Goal: Navigation & Orientation: Find specific page/section

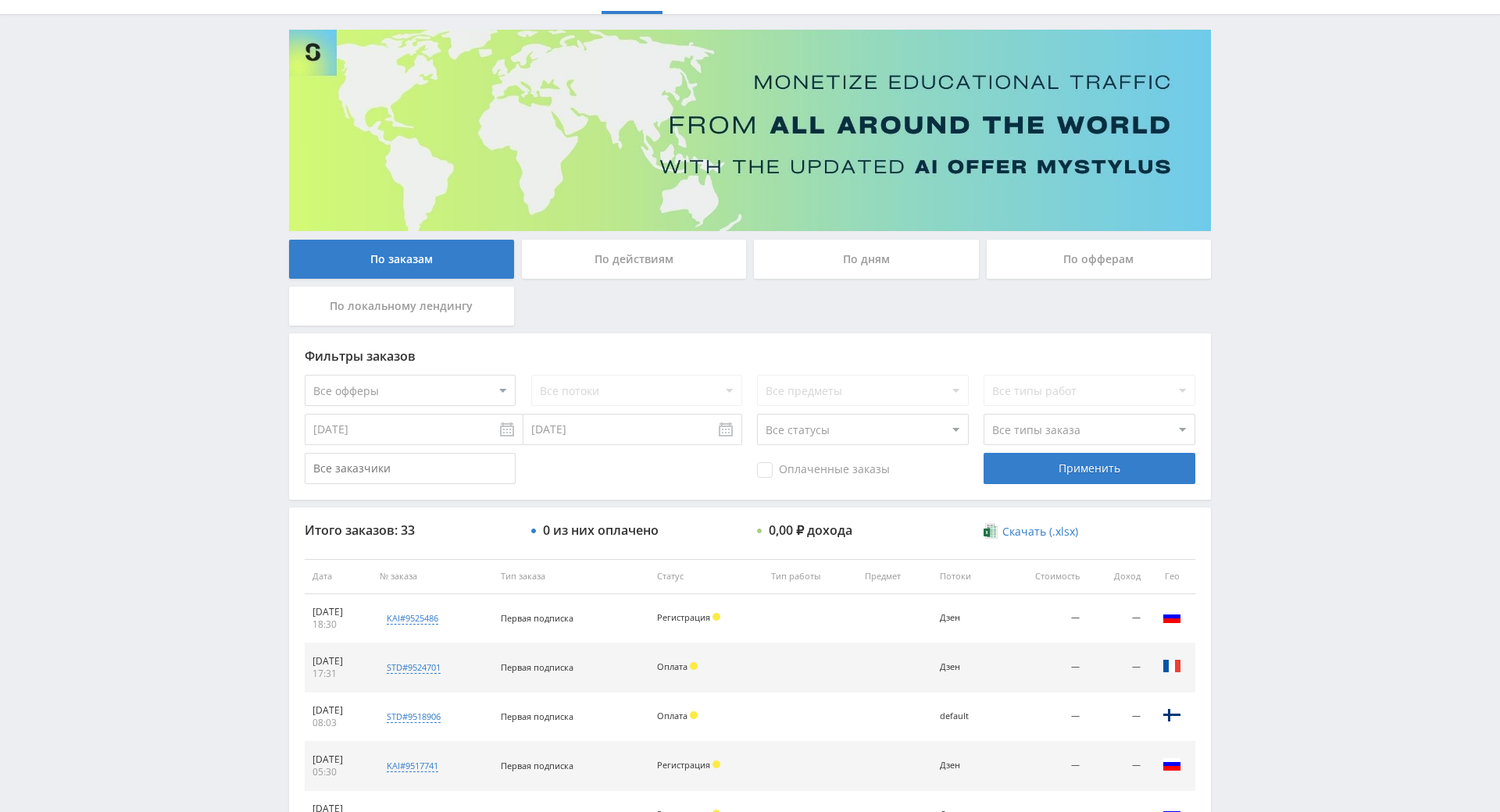
drag, startPoint x: 1236, startPoint y: 285, endPoint x: 1241, endPoint y: 298, distance: 13.9
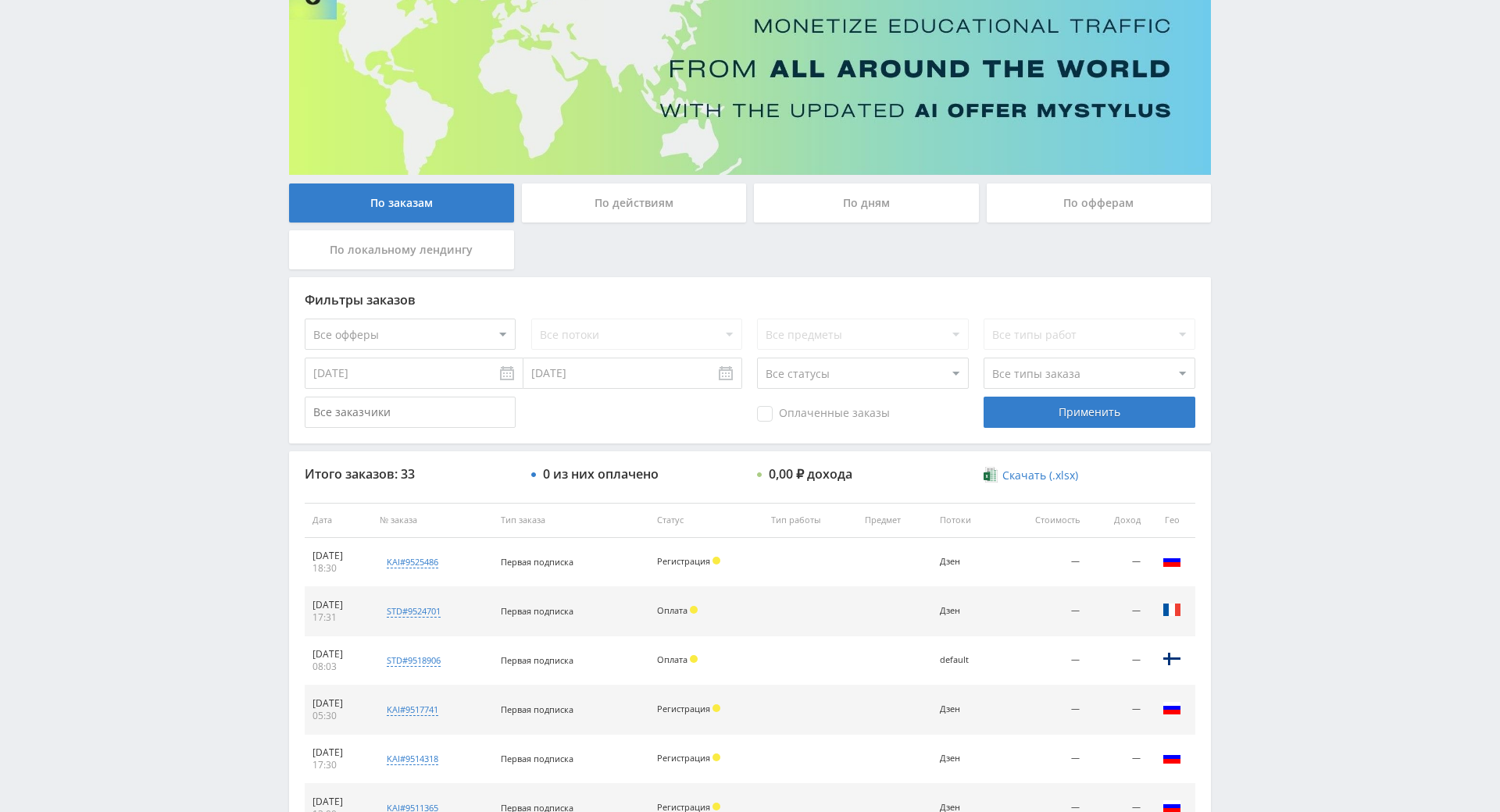
click at [1225, 192] on div "Telegram-канал Инструменты База знаний Ваш менеджер: [PERSON_NAME] Online @edug…" at bounding box center [750, 519] width 1500 height 1311
click at [1230, 200] on div "Telegram-канал Инструменты База знаний Ваш менеджер: [PERSON_NAME] Online @edug…" at bounding box center [750, 519] width 1500 height 1311
click at [1226, 156] on div "Telegram-канал Инструменты База знаний Ваш менеджер: [PERSON_NAME] Online @edug…" at bounding box center [750, 519] width 1500 height 1311
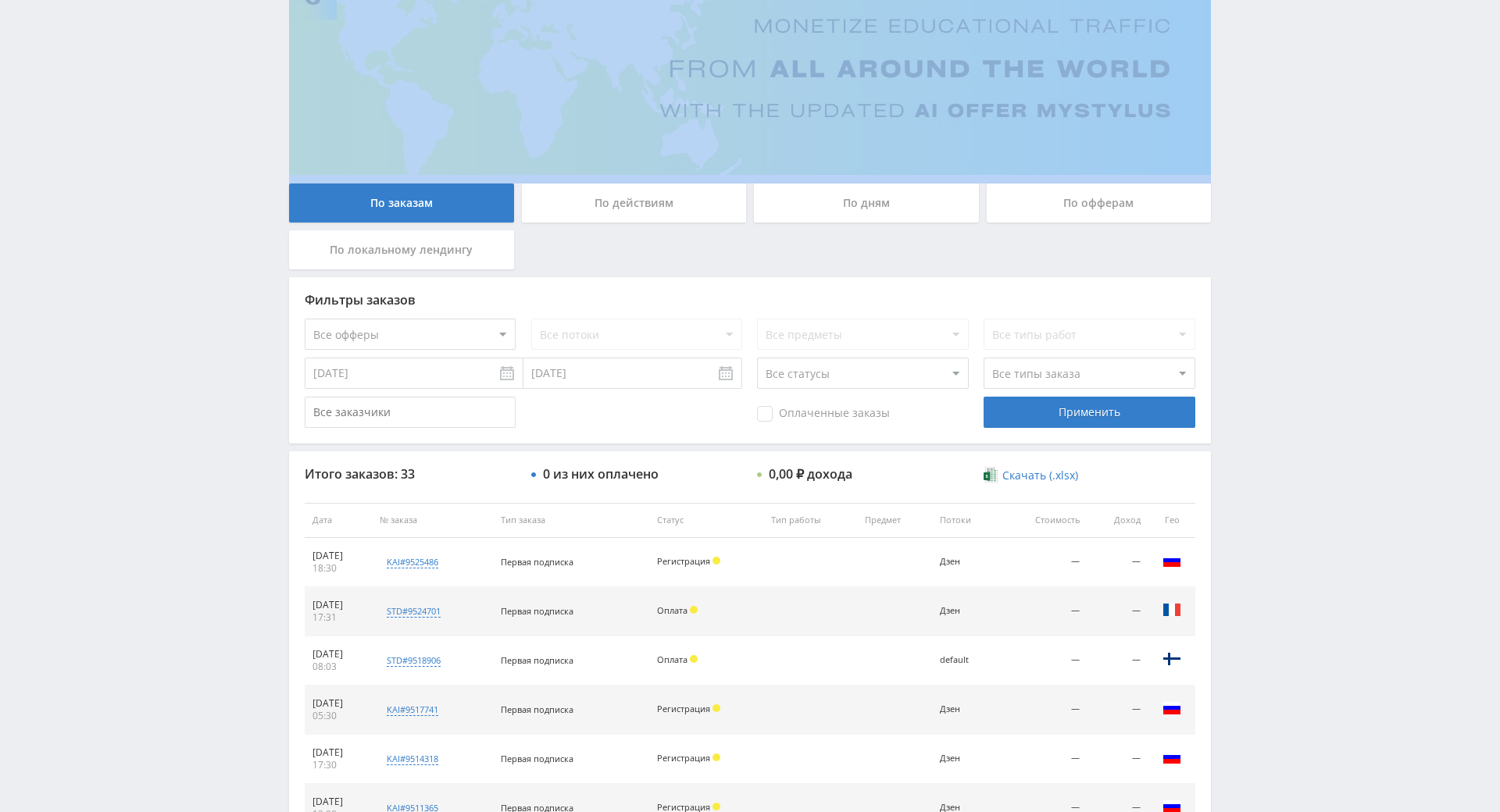
click at [1226, 156] on div "Telegram-канал Инструменты База знаний Ваш менеджер: [PERSON_NAME] Online @edug…" at bounding box center [750, 519] width 1500 height 1311
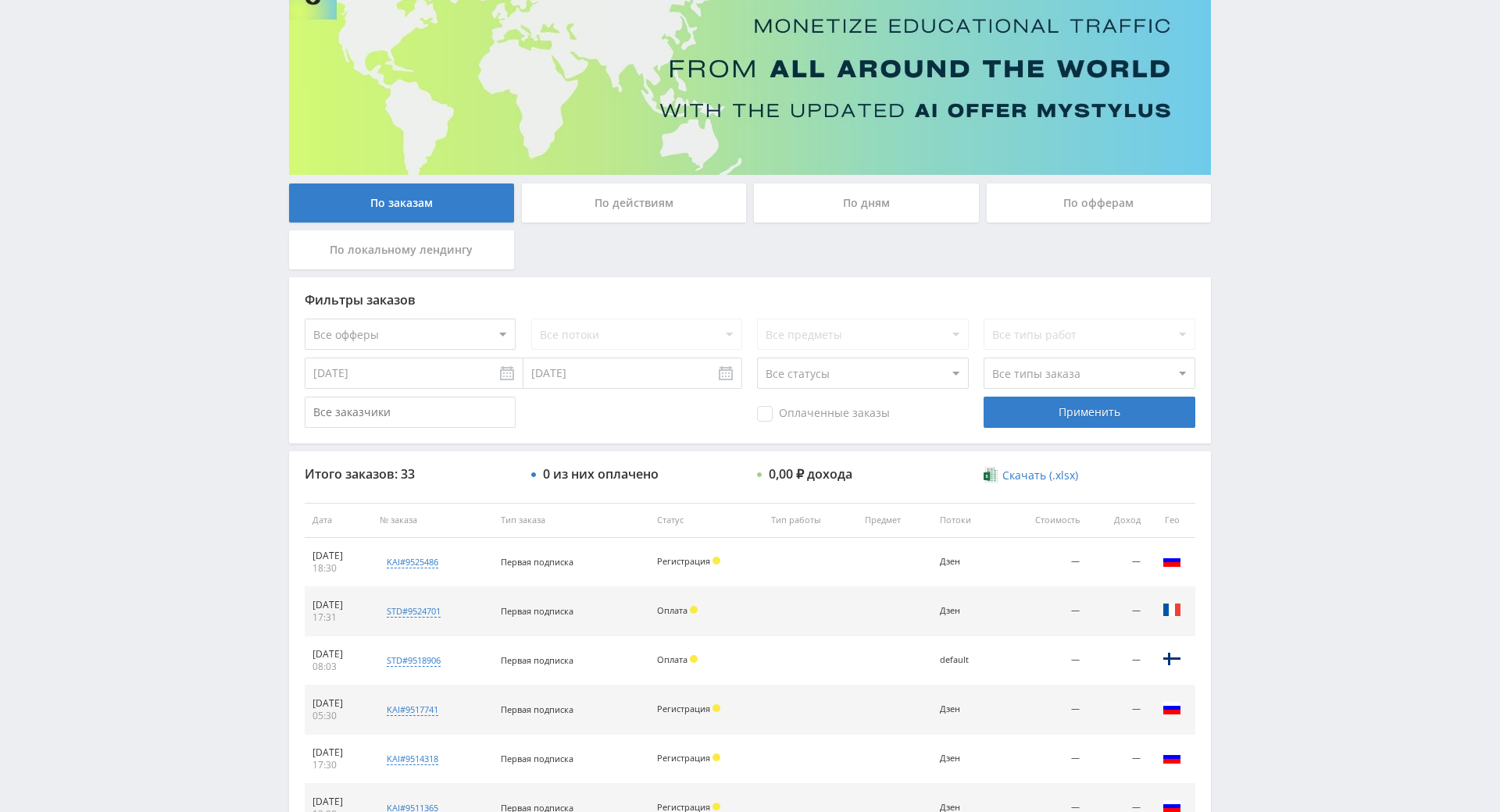
click at [1224, 133] on div "Telegram-канал Инструменты База знаний Ваш менеджер: [PERSON_NAME] Online @edug…" at bounding box center [750, 519] width 1500 height 1311
drag, startPoint x: 1224, startPoint y: 132, endPoint x: 1214, endPoint y: 124, distance: 12.8
click at [1223, 133] on div "Telegram-канал Инструменты База знаний Ваш менеджер: [PERSON_NAME] Online @edug…" at bounding box center [750, 519] width 1500 height 1311
click at [1202, 98] on img at bounding box center [750, 74] width 922 height 201
click at [1247, 264] on div "Telegram-канал Инструменты База знаний Ваш менеджер: [PERSON_NAME] Online @edug…" at bounding box center [750, 519] width 1500 height 1311
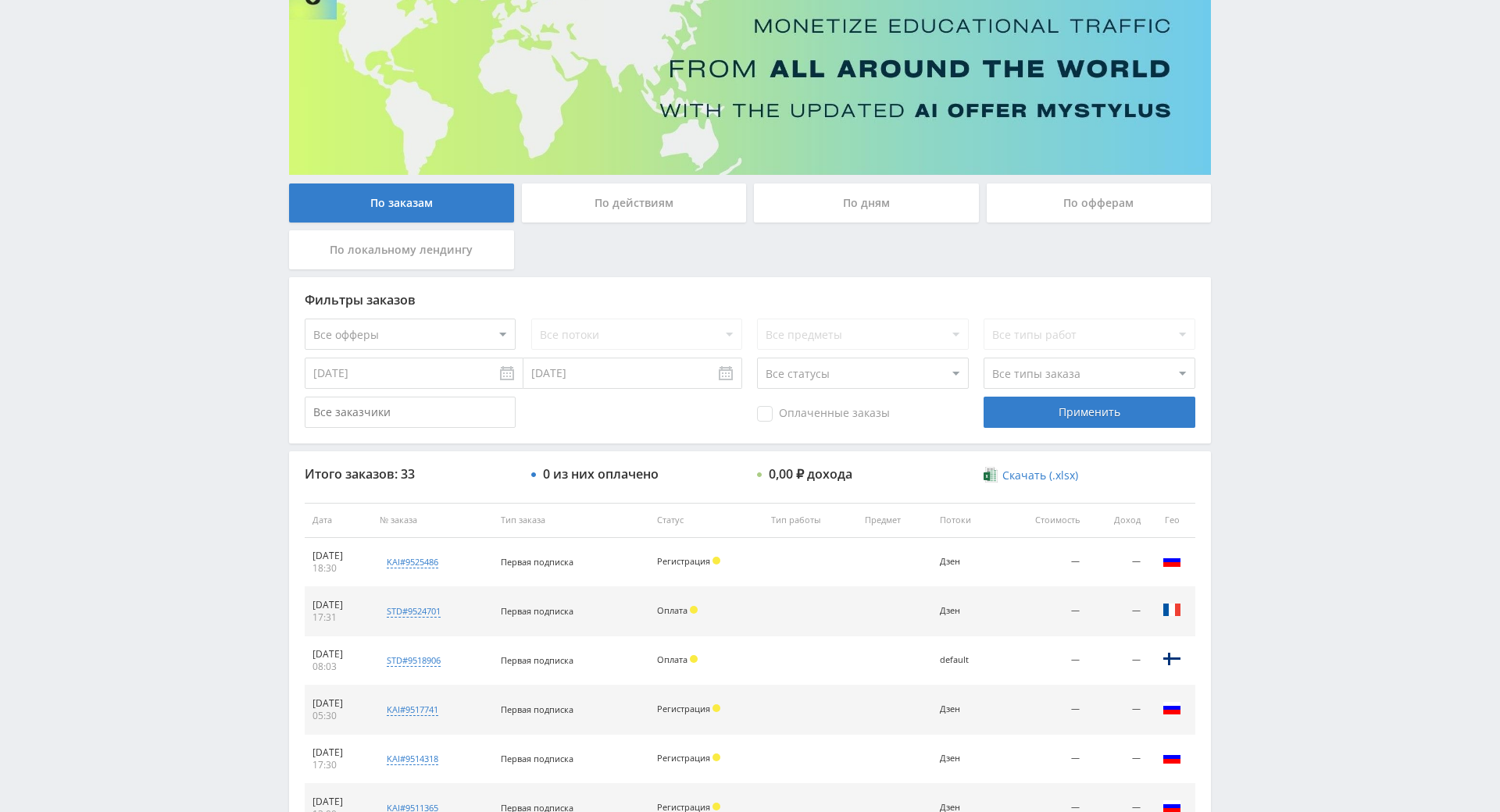
drag, startPoint x: 1247, startPoint y: 264, endPoint x: 1244, endPoint y: 182, distance: 82.1
click at [1244, 181] on div "Telegram-канал Инструменты База знаний Ваш менеджер: [PERSON_NAME] Online @edug…" at bounding box center [750, 519] width 1500 height 1311
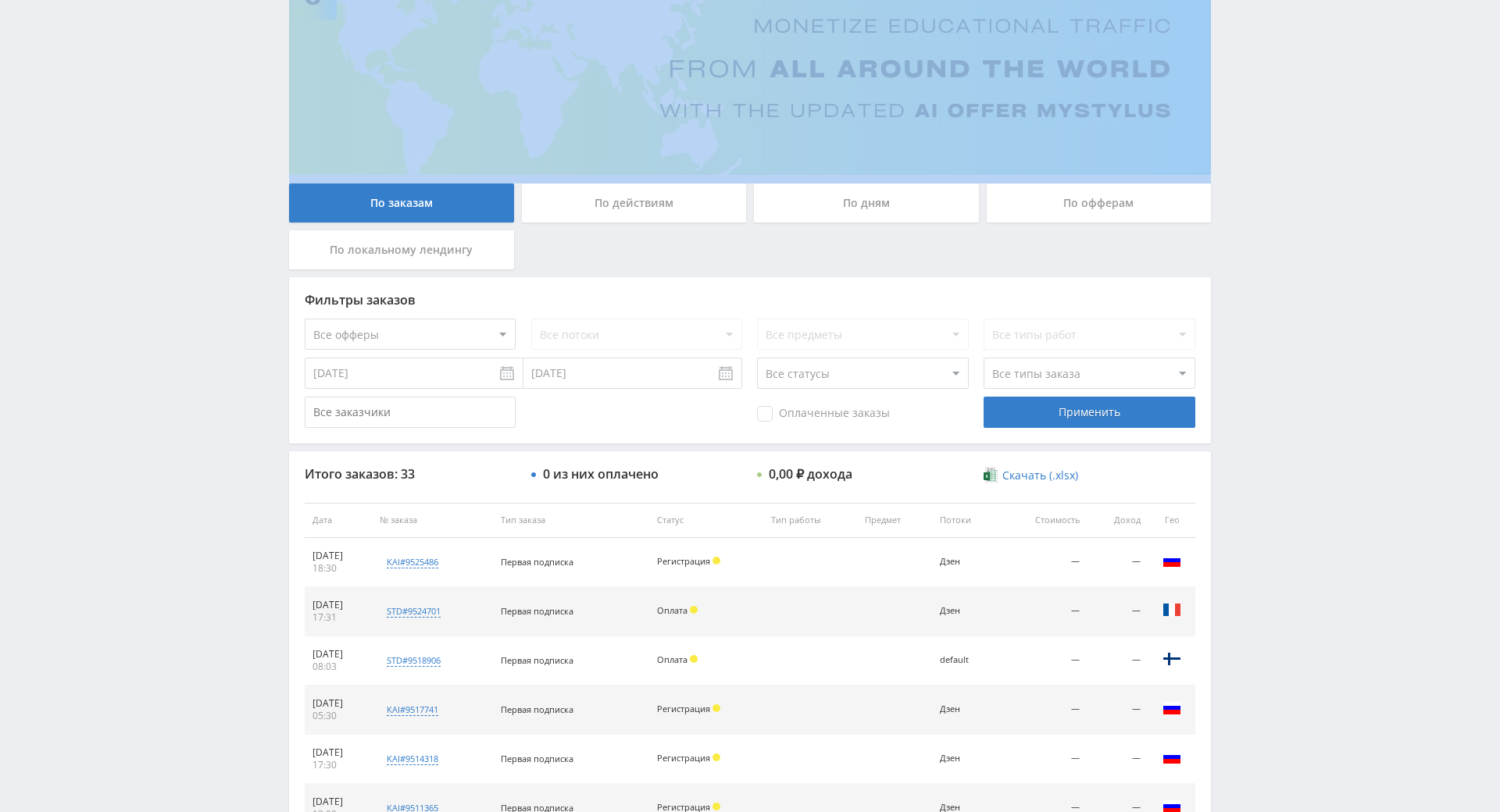
click at [1244, 181] on div "Telegram-канал Инструменты База знаний Ваш менеджер: [PERSON_NAME] Online @edug…" at bounding box center [750, 519] width 1500 height 1311
drag, startPoint x: 1244, startPoint y: 181, endPoint x: 1233, endPoint y: 129, distance: 53.2
click at [1233, 129] on div "Telegram-канал Инструменты База знаний Ваш менеджер: [PERSON_NAME] Online @edug…" at bounding box center [750, 519] width 1500 height 1311
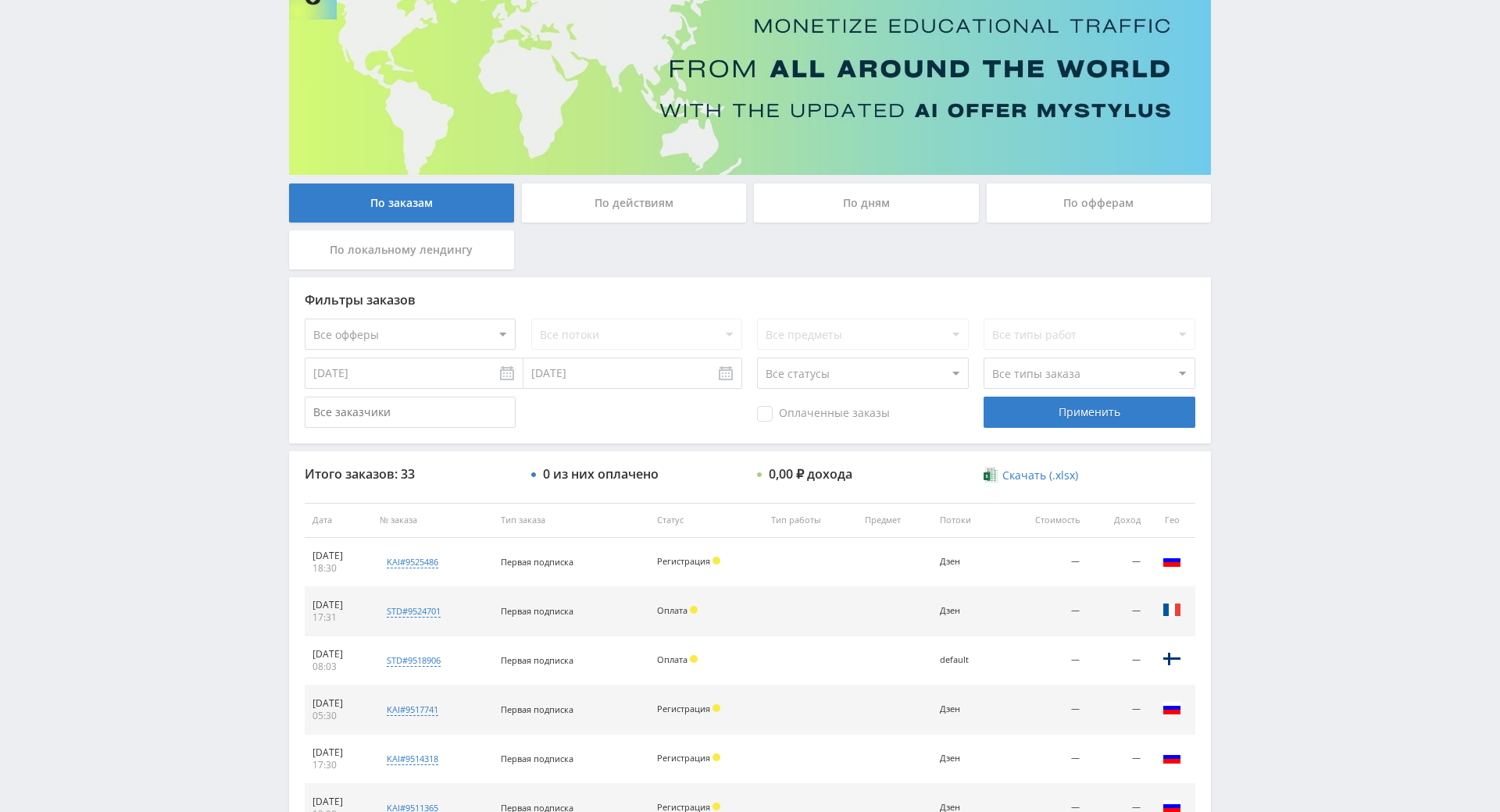
click at [1229, 139] on div "Telegram-канал Инструменты База знаний Ваш менеджер: [PERSON_NAME] Online @edug…" at bounding box center [750, 519] width 1500 height 1311
drag, startPoint x: 1229, startPoint y: 139, endPoint x: 1235, endPoint y: 111, distance: 28.6
click at [1235, 111] on div "Telegram-канал Инструменты База знаний Ваш менеджер: [PERSON_NAME] Online @edug…" at bounding box center [750, 519] width 1500 height 1311
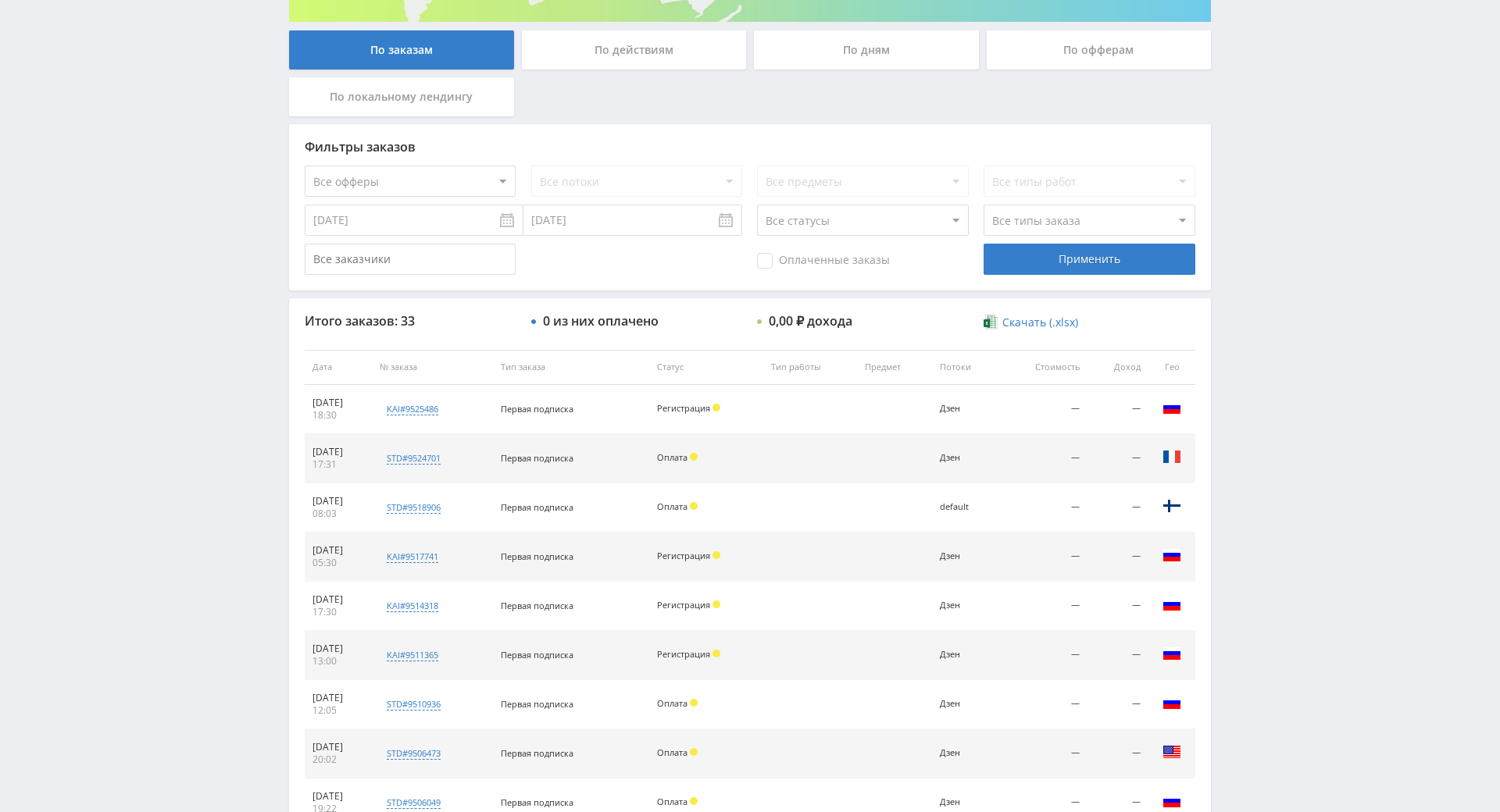
scroll to position [345, 0]
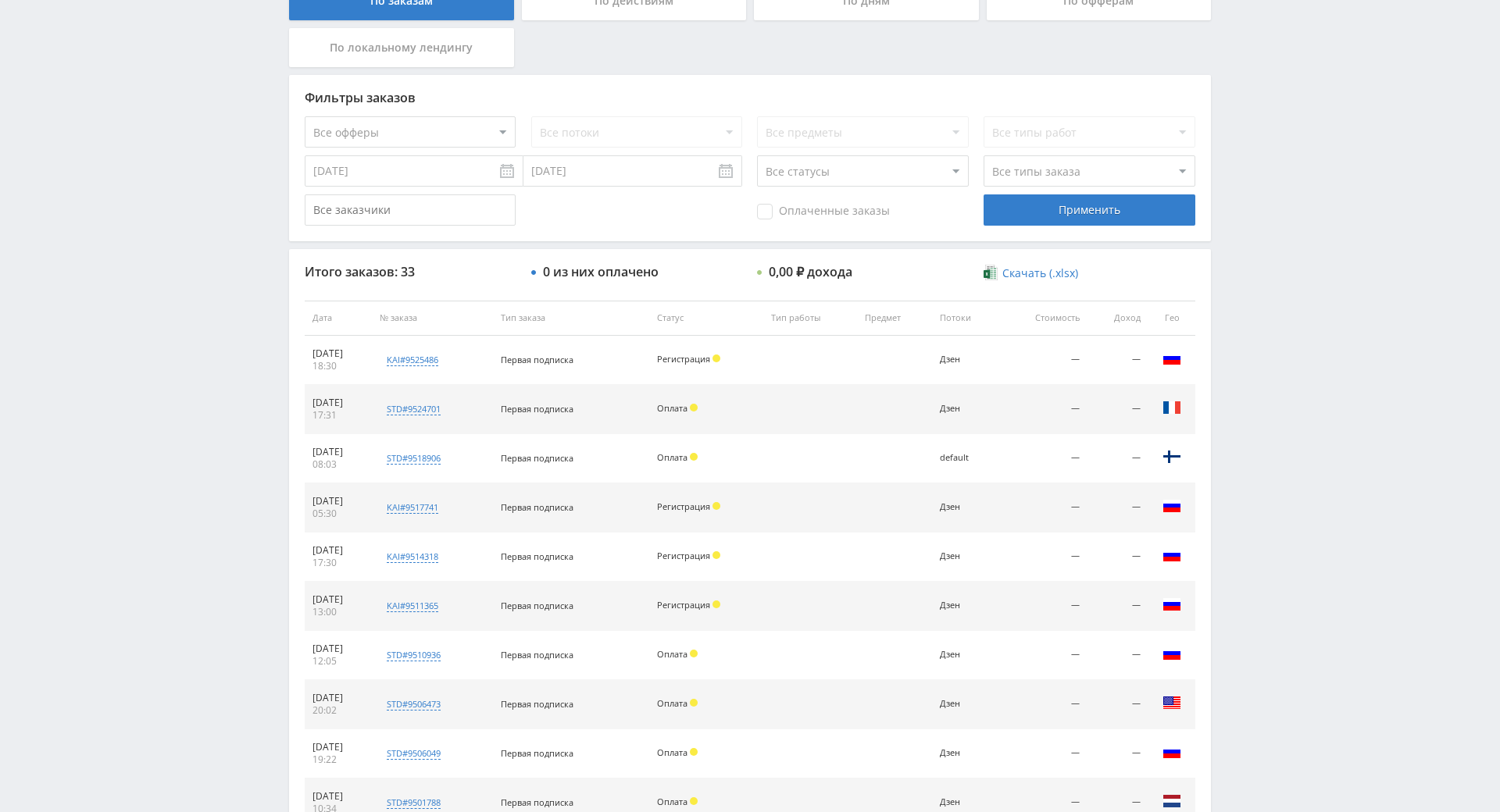
drag, startPoint x: 1261, startPoint y: 157, endPoint x: 1261, endPoint y: 187, distance: 30.0
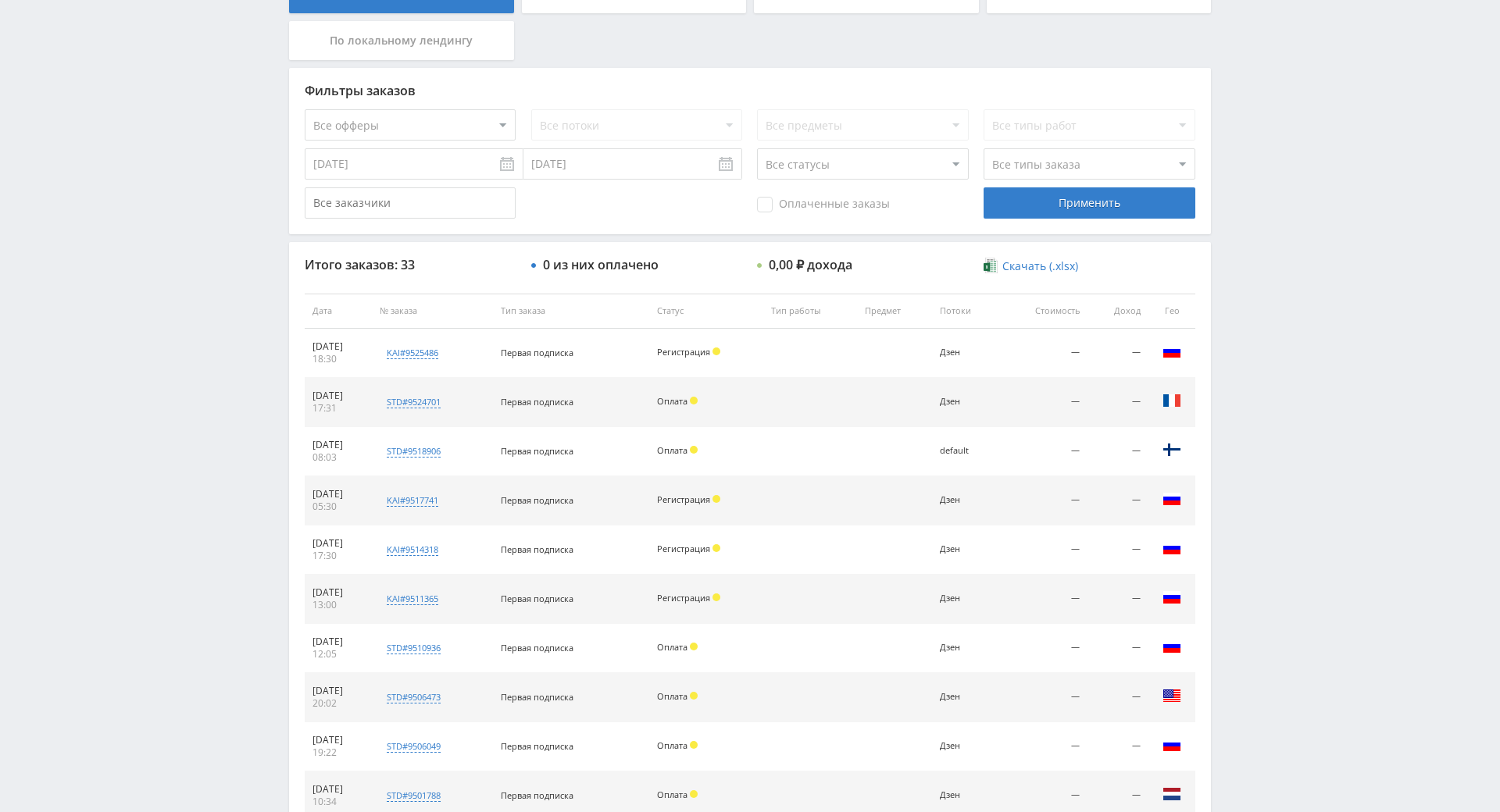
click at [1297, 176] on div "Telegram-канал Инструменты База знаний Ваш менеджер: [PERSON_NAME] Online @edug…" at bounding box center [750, 311] width 1500 height 1311
drag, startPoint x: 1300, startPoint y: 125, endPoint x: 1282, endPoint y: 138, distance: 22.2
click at [1296, 126] on div "Telegram-канал Инструменты База знаний Ваш менеджер: [PERSON_NAME] Online @edug…" at bounding box center [750, 311] width 1500 height 1311
drag, startPoint x: 1282, startPoint y: 138, endPoint x: 1276, endPoint y: 131, distance: 9.2
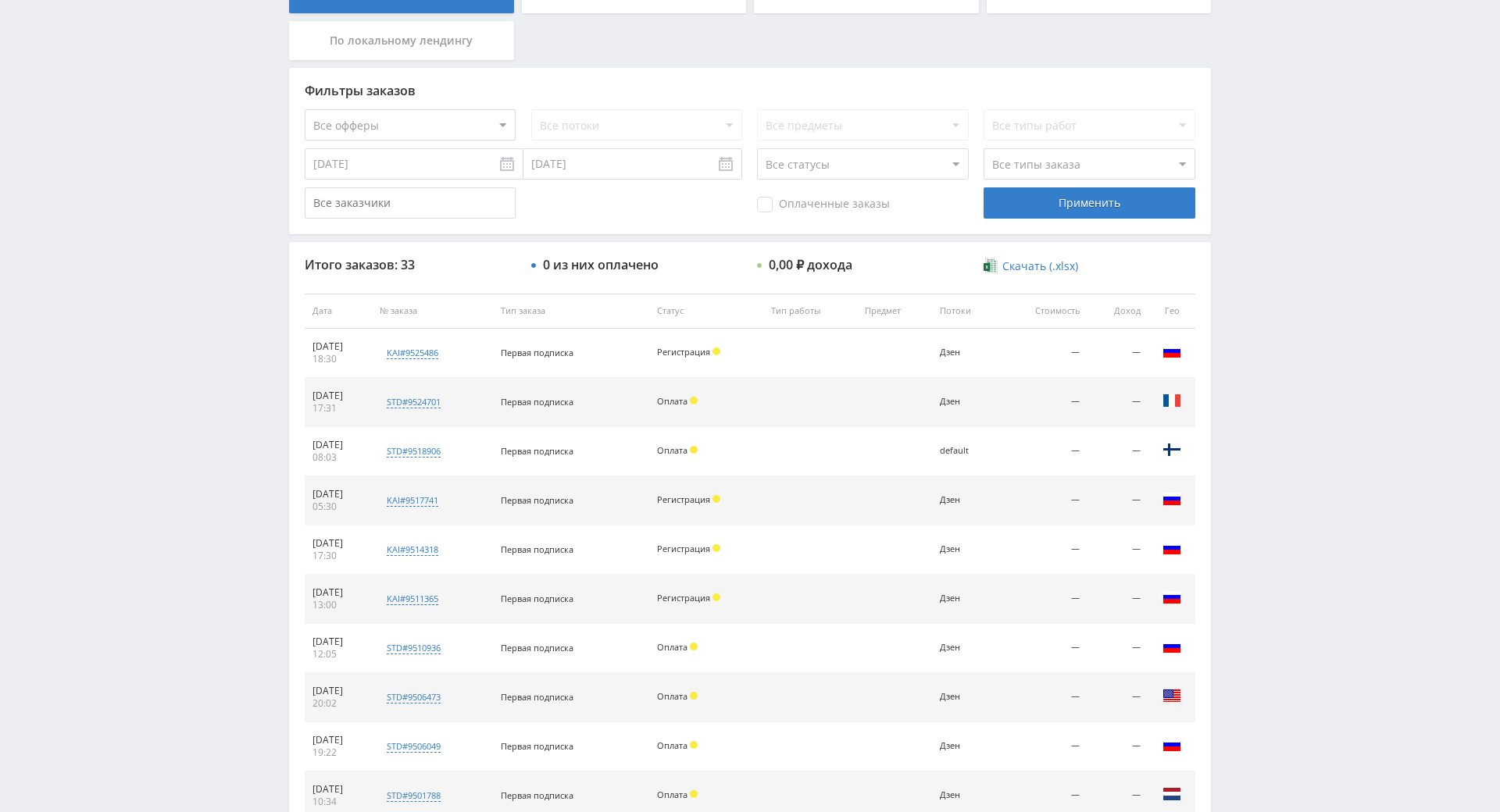
click at [1276, 131] on div "Telegram-канал Инструменты База знаний Ваш менеджер: [PERSON_NAME] Online @edug…" at bounding box center [750, 311] width 1500 height 1311
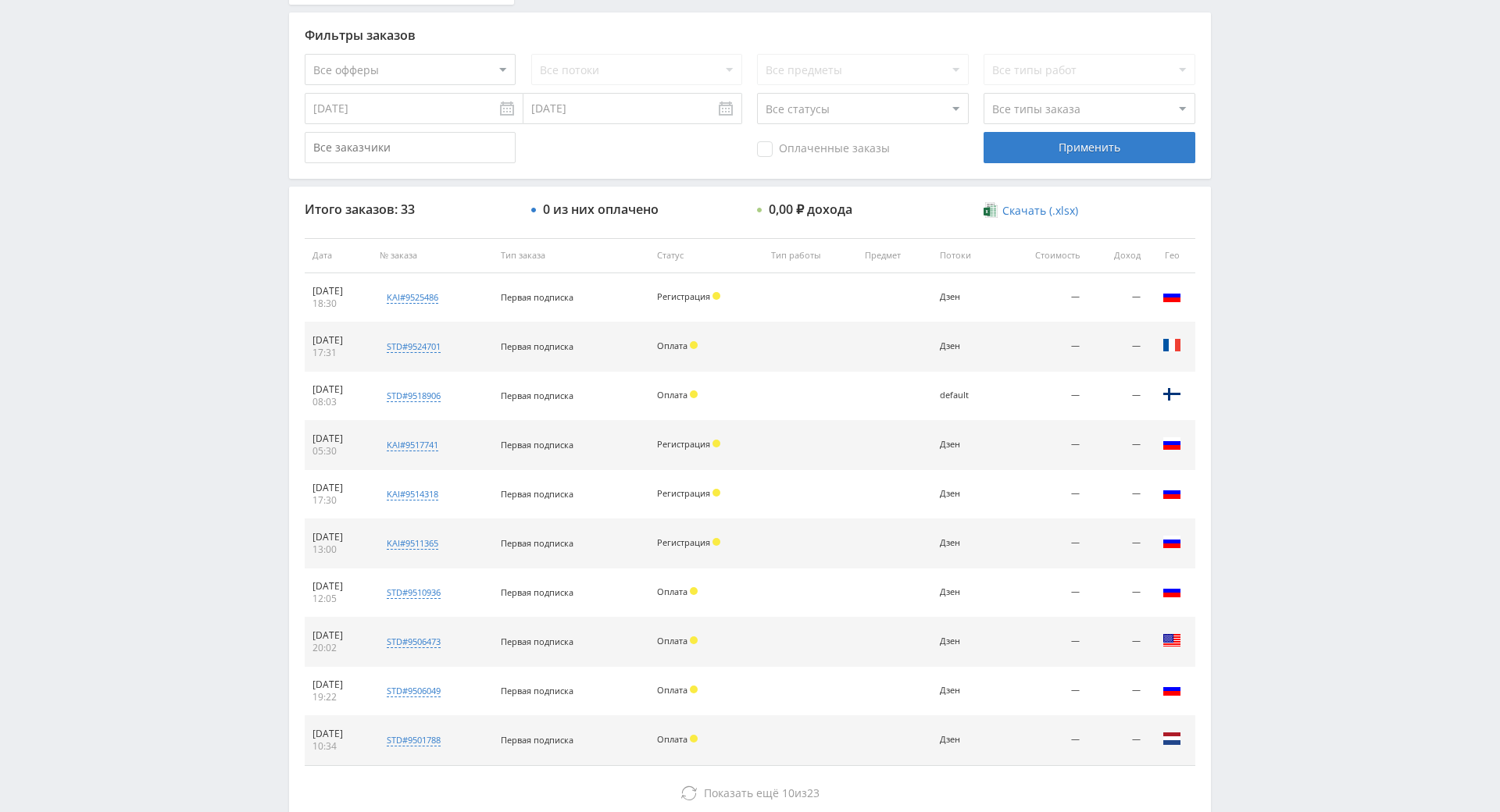
drag, startPoint x: 1267, startPoint y: 194, endPoint x: 1272, endPoint y: 204, distance: 11.2
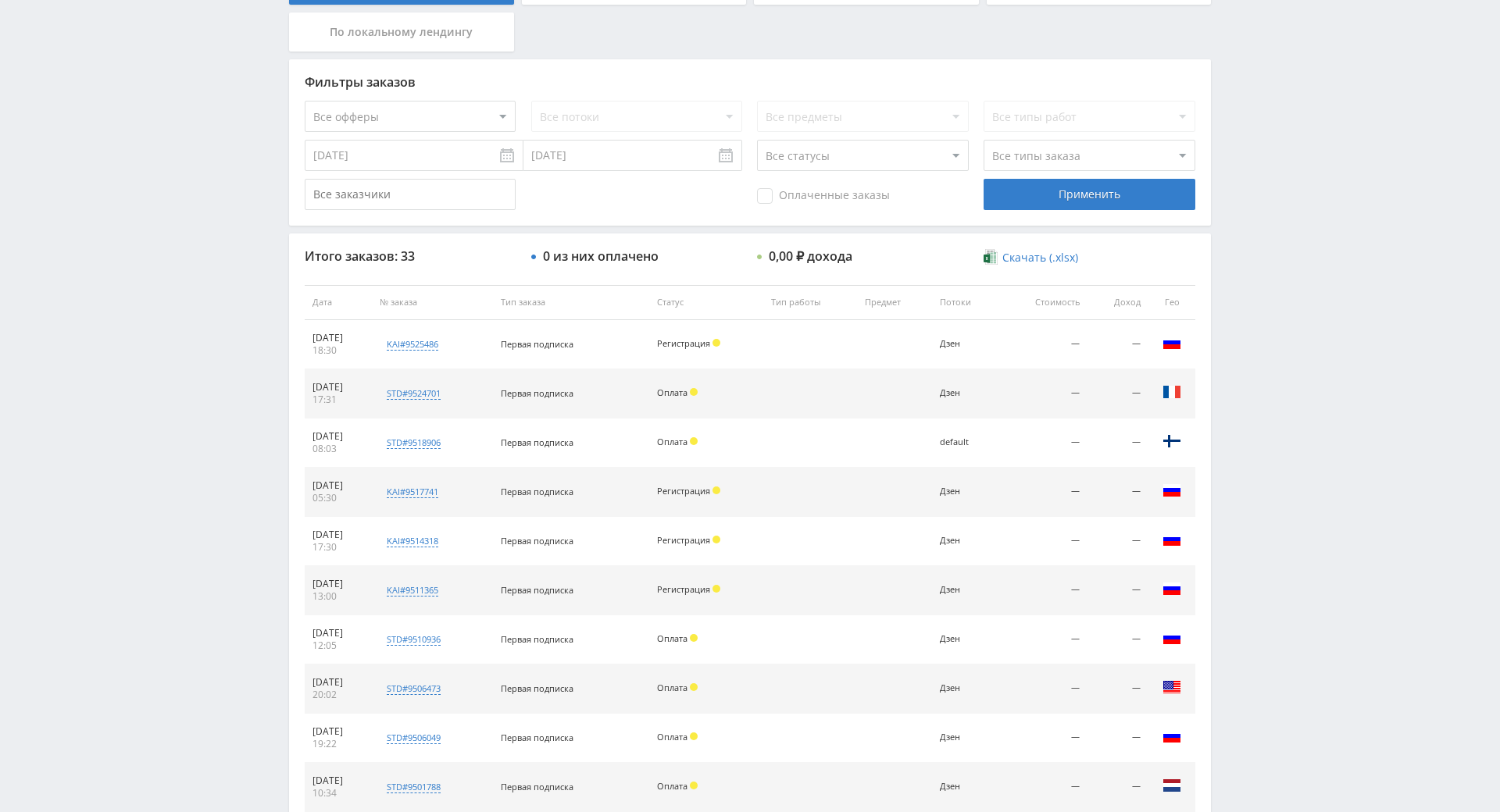
scroll to position [0, 0]
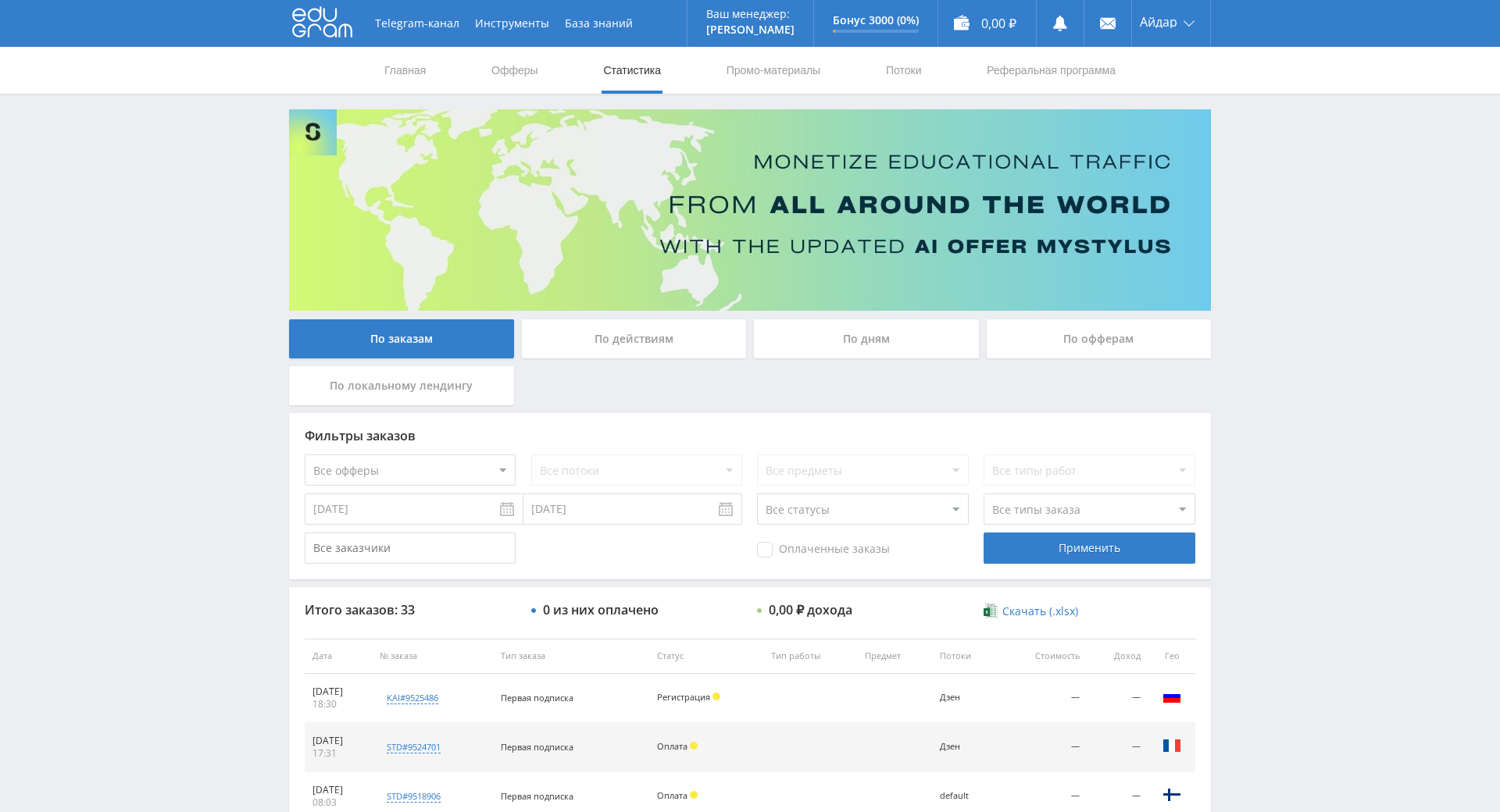
drag, startPoint x: 1269, startPoint y: 201, endPoint x: 1243, endPoint y: 50, distance: 153.2
click at [1279, 296] on div "Telegram-канал Инструменты База знаний Ваш менеджер: [PERSON_NAME] Online @edug…" at bounding box center [750, 655] width 1500 height 1311
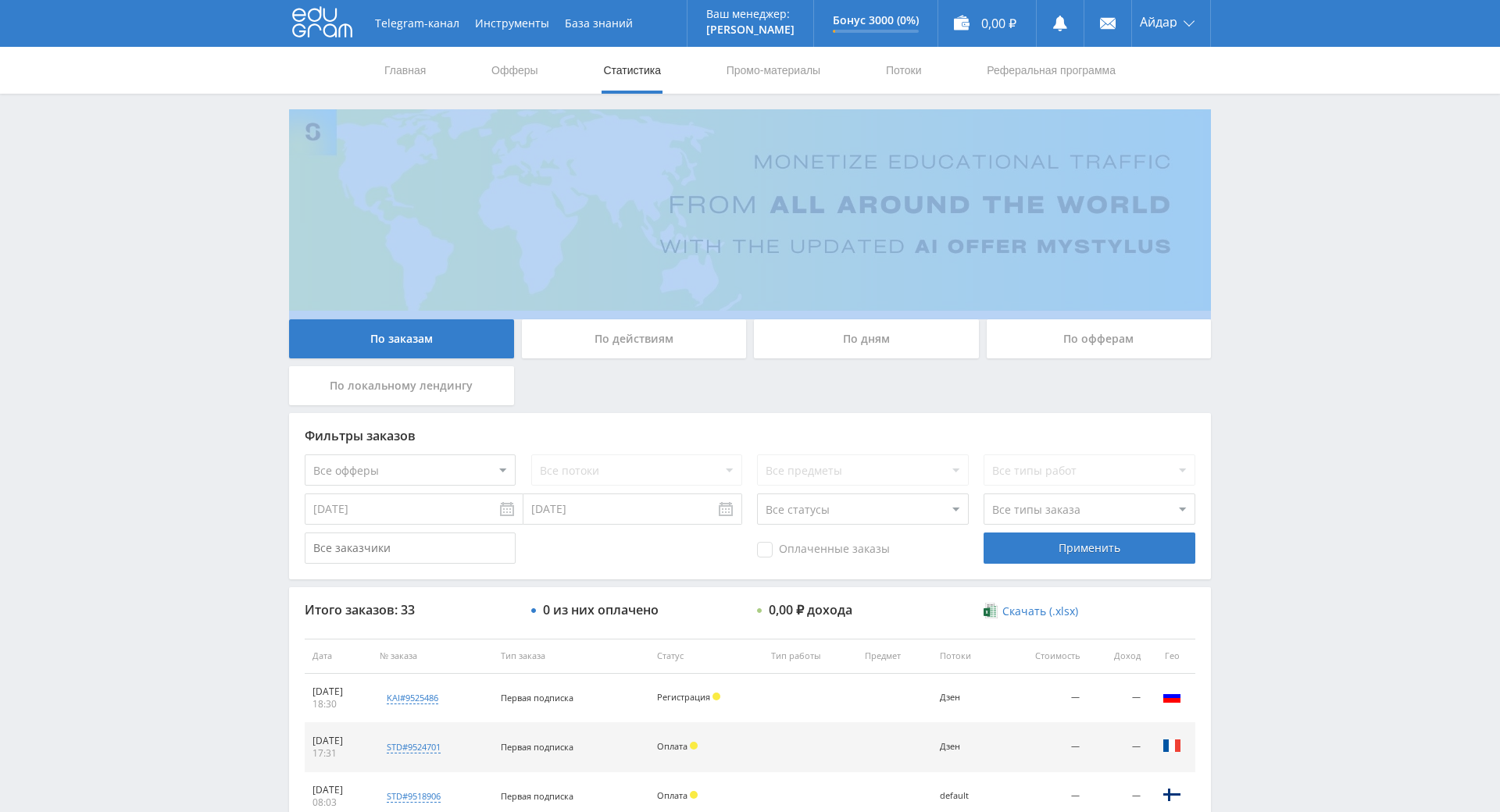
click at [1279, 296] on div "Telegram-канал Инструменты База знаний Ваш менеджер: [PERSON_NAME] Online @edug…" at bounding box center [750, 655] width 1500 height 1311
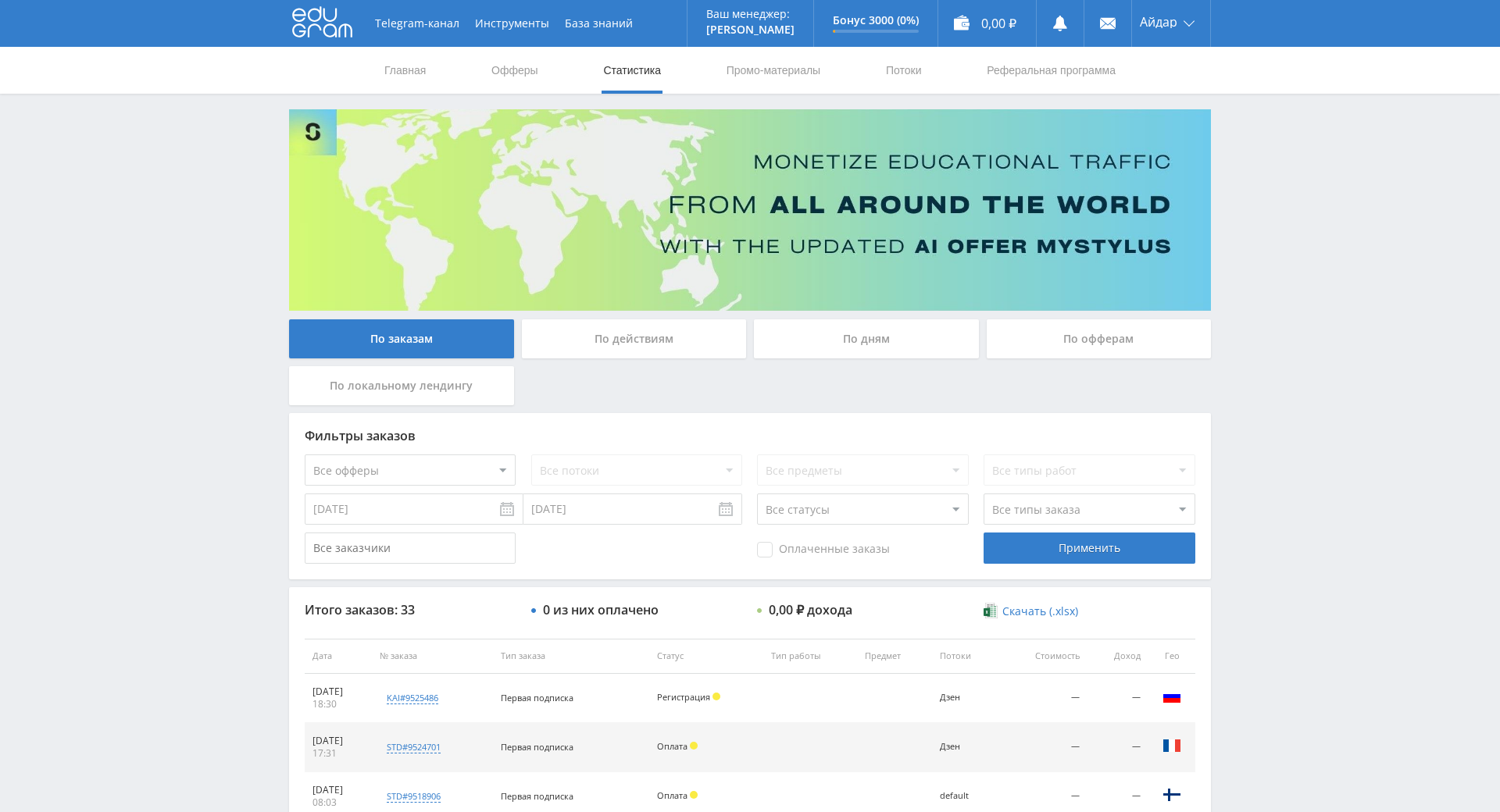
click at [1279, 250] on div "Telegram-канал Инструменты База знаний Ваш менеджер: [PERSON_NAME] Online @edug…" at bounding box center [750, 655] width 1500 height 1311
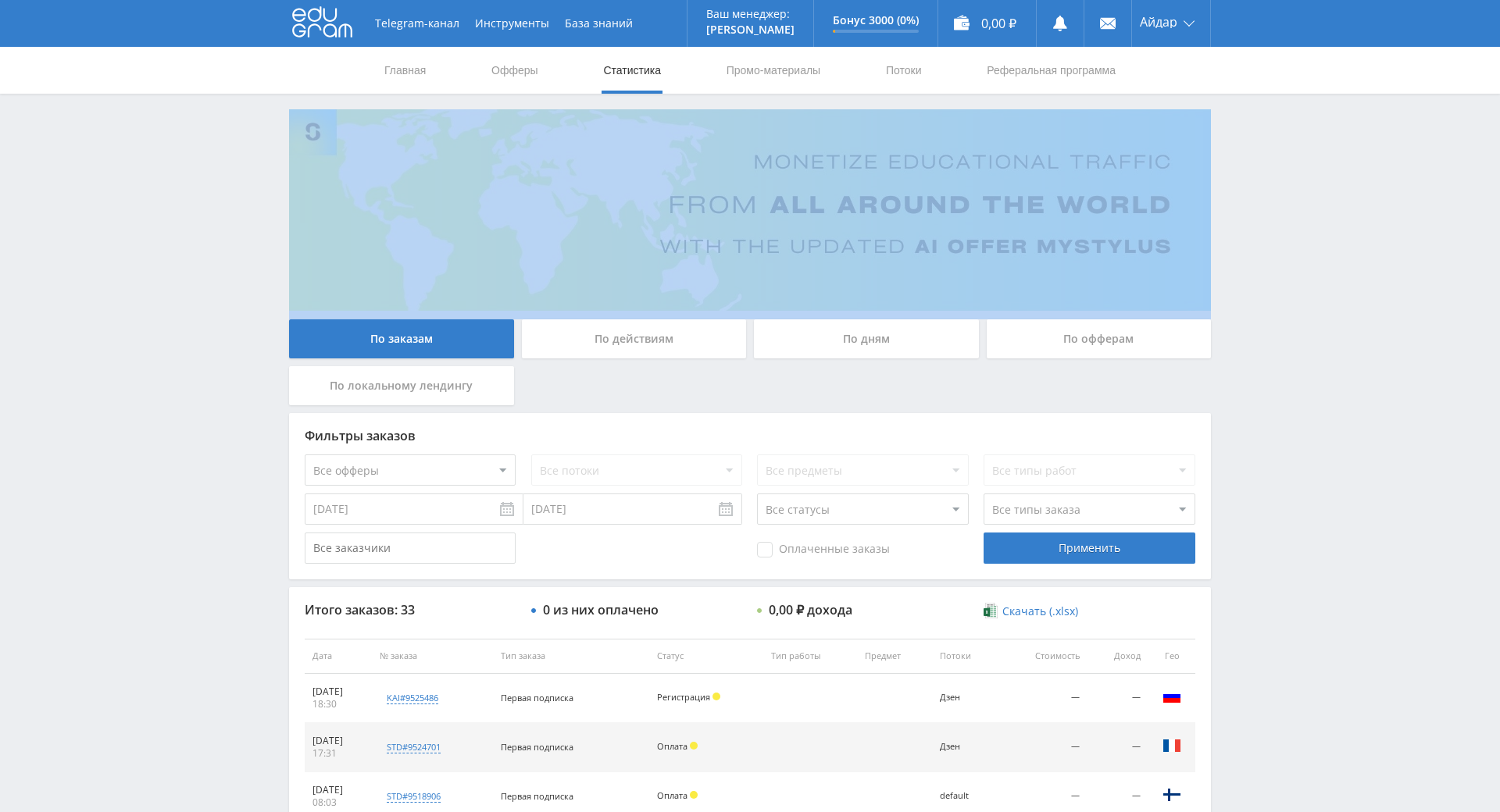
click at [1279, 250] on div "Telegram-канал Инструменты База знаний Ваш менеджер: [PERSON_NAME] Online @edug…" at bounding box center [750, 655] width 1500 height 1311
